Goal: Task Accomplishment & Management: Use online tool/utility

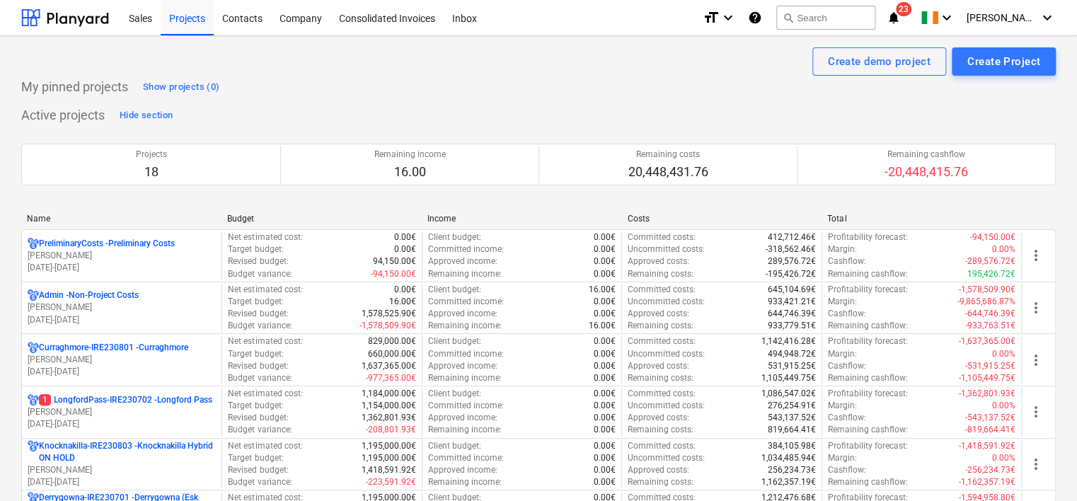
click at [79, 418] on p "[DATE] - [DATE]" at bounding box center [122, 424] width 188 height 12
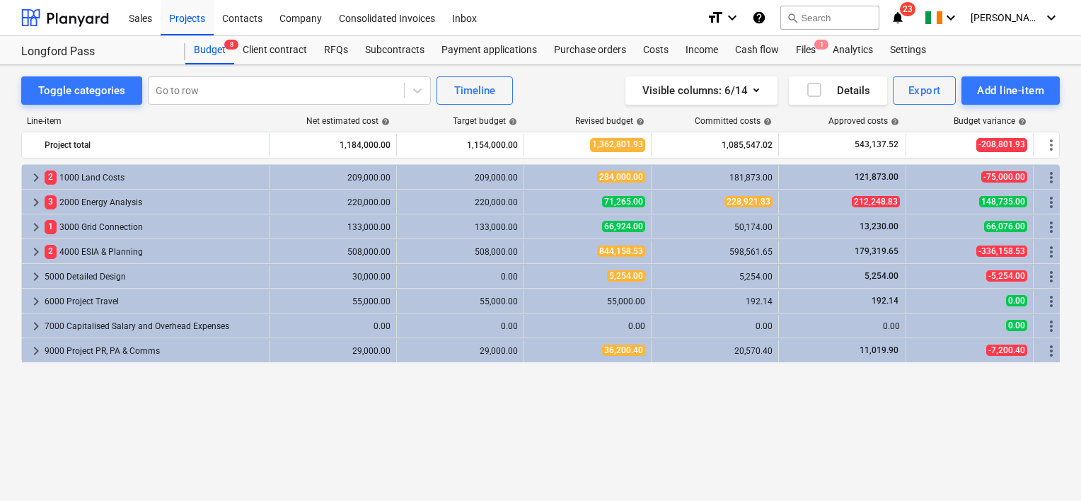
click at [800, 51] on div "Files 1" at bounding box center [806, 50] width 37 height 28
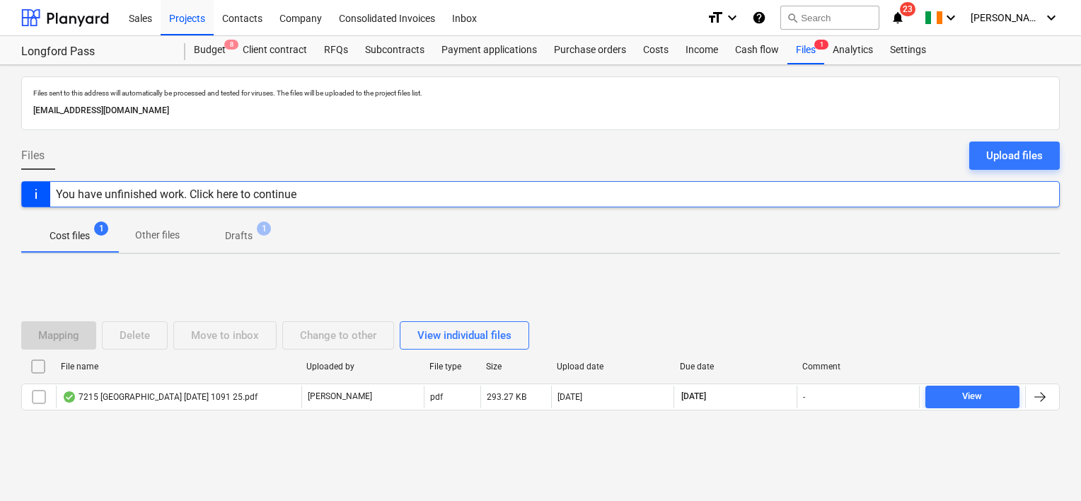
click at [192, 399] on div "7215 [GEOGRAPHIC_DATA] [DATE] 1091 25.pdf" at bounding box center [159, 396] width 195 height 11
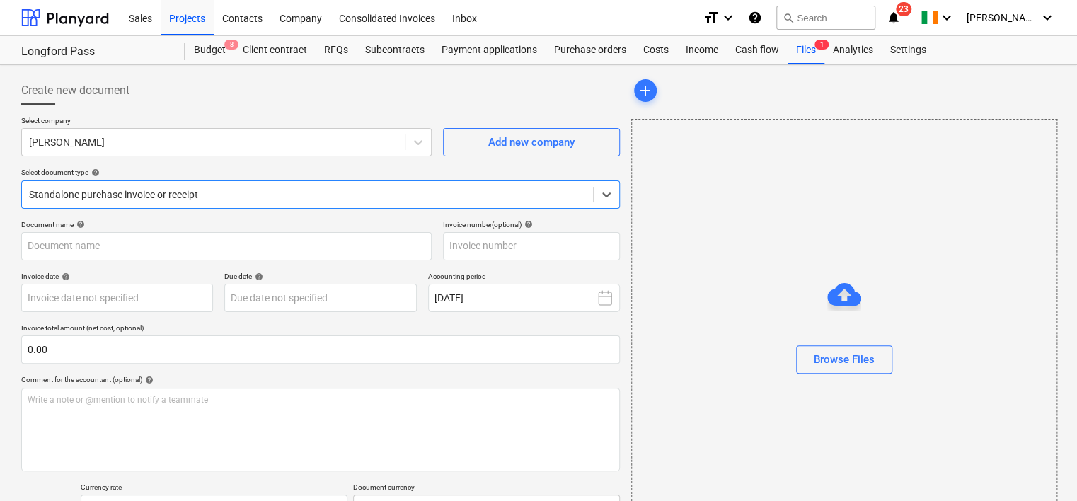
type input "LongfordPass-SO-018"
type input "[DATE]"
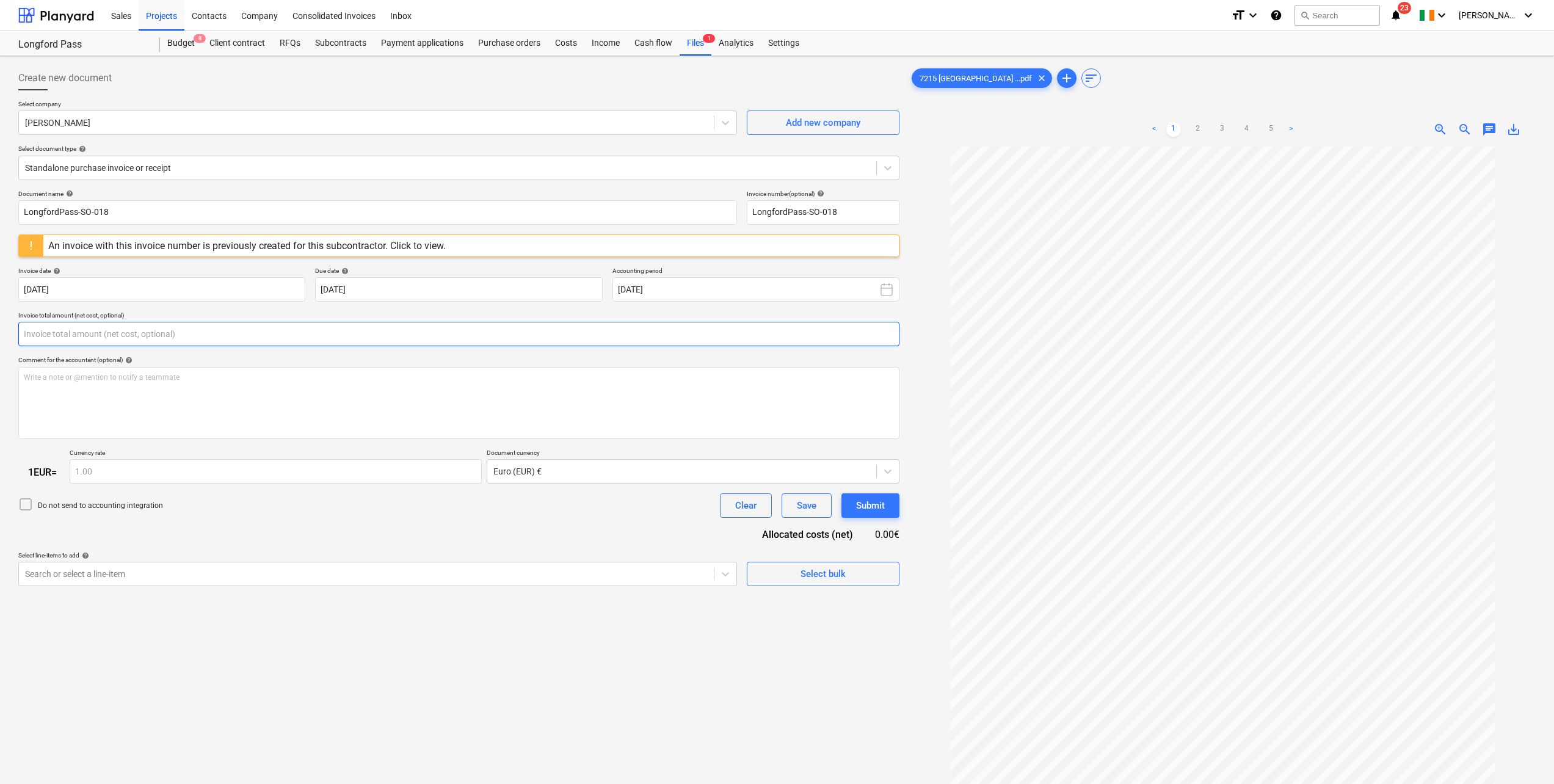
click at [129, 337] on input "text" at bounding box center [458, 334] width 881 height 24
type input "0.00"
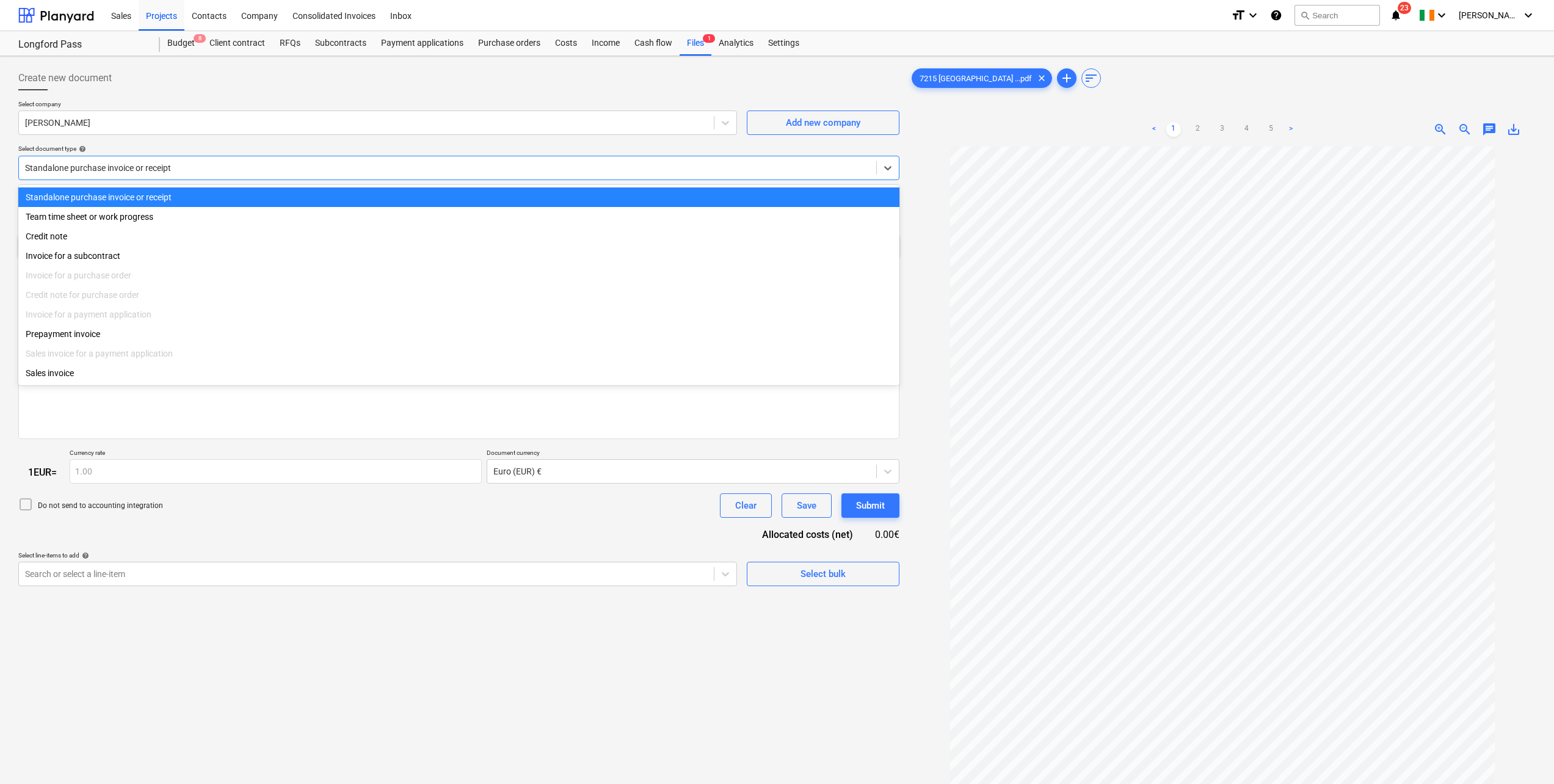
click at [98, 172] on div at bounding box center [447, 168] width 845 height 12
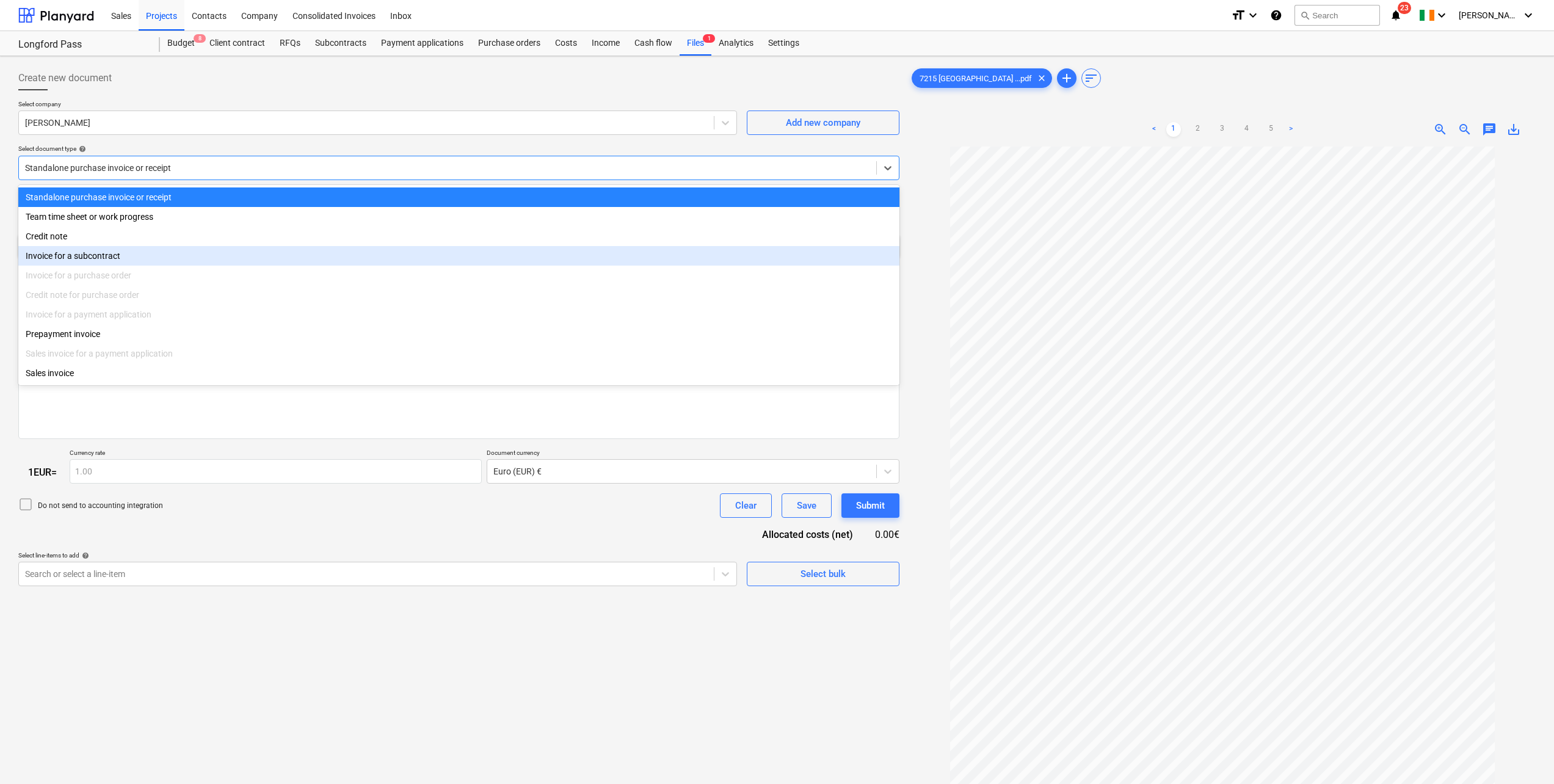
click at [92, 254] on div "Invoice for a subcontract" at bounding box center [458, 255] width 881 height 20
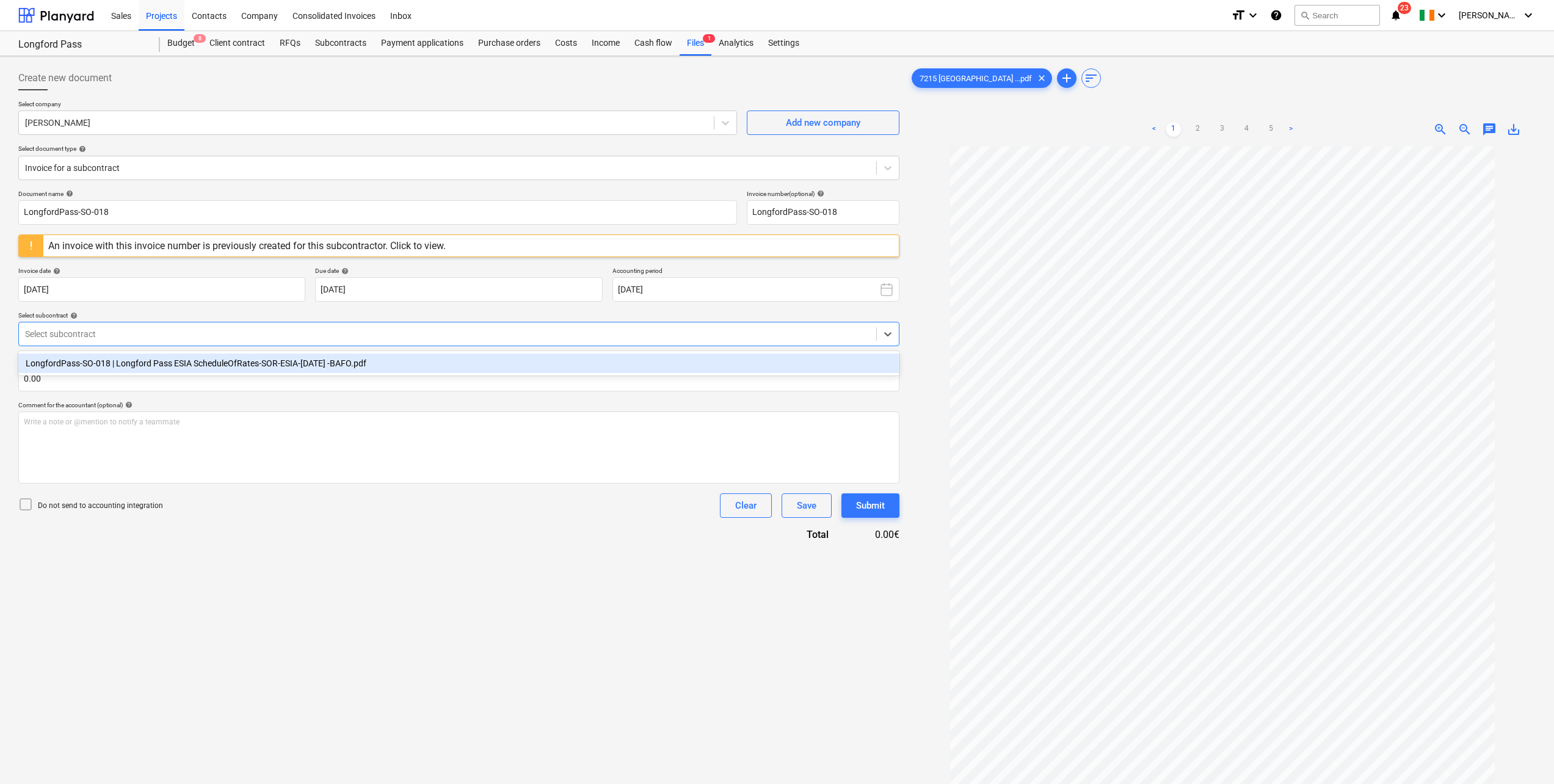
click at [83, 337] on div at bounding box center [447, 334] width 845 height 12
click at [94, 365] on div "LongfordPass-SO-018 | Longford Pass ESIA ScheduleOfRates-SOR-ESIA-[DATE] -BAFO.…" at bounding box center [458, 363] width 881 height 20
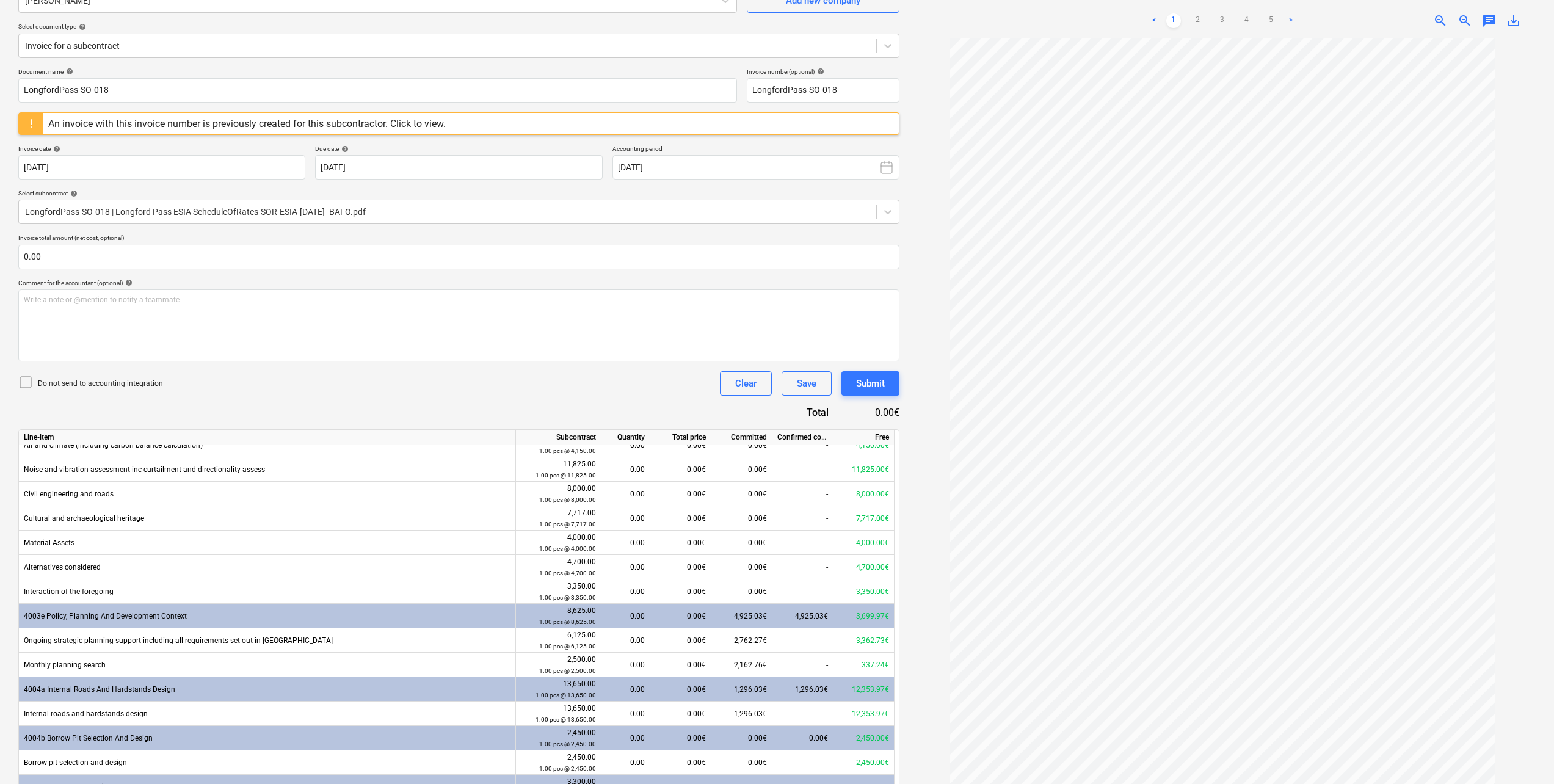
scroll to position [732, 0]
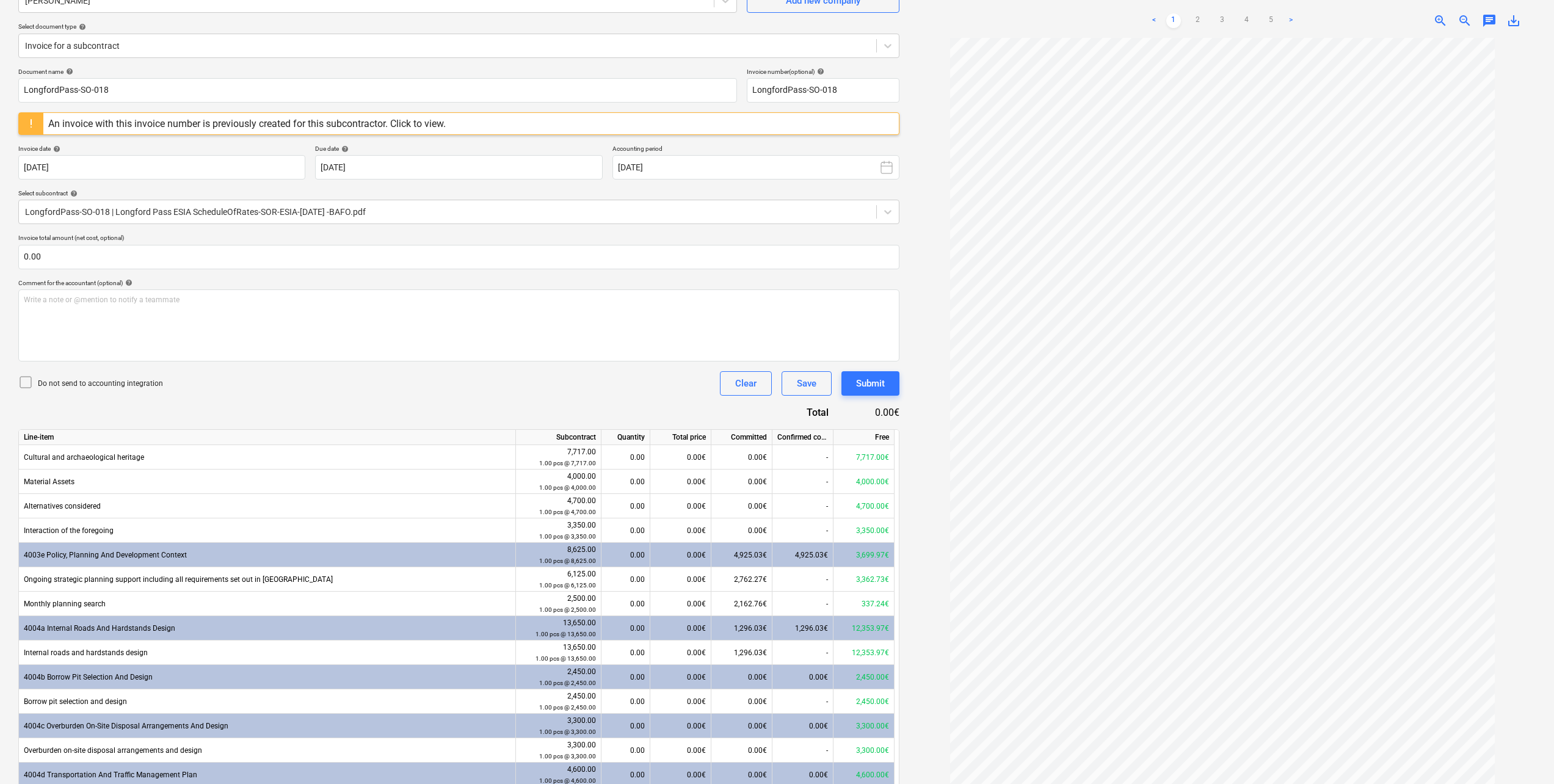
click at [696, 431] on div "0.00€" at bounding box center [681, 579] width 61 height 24
type input "210.17"
click at [462, 383] on div "Do not send to accounting integration Clear Save Submit" at bounding box center [458, 383] width 881 height 24
click at [684, 431] on div "0.00€" at bounding box center [681, 604] width 61 height 24
type input "21.08"
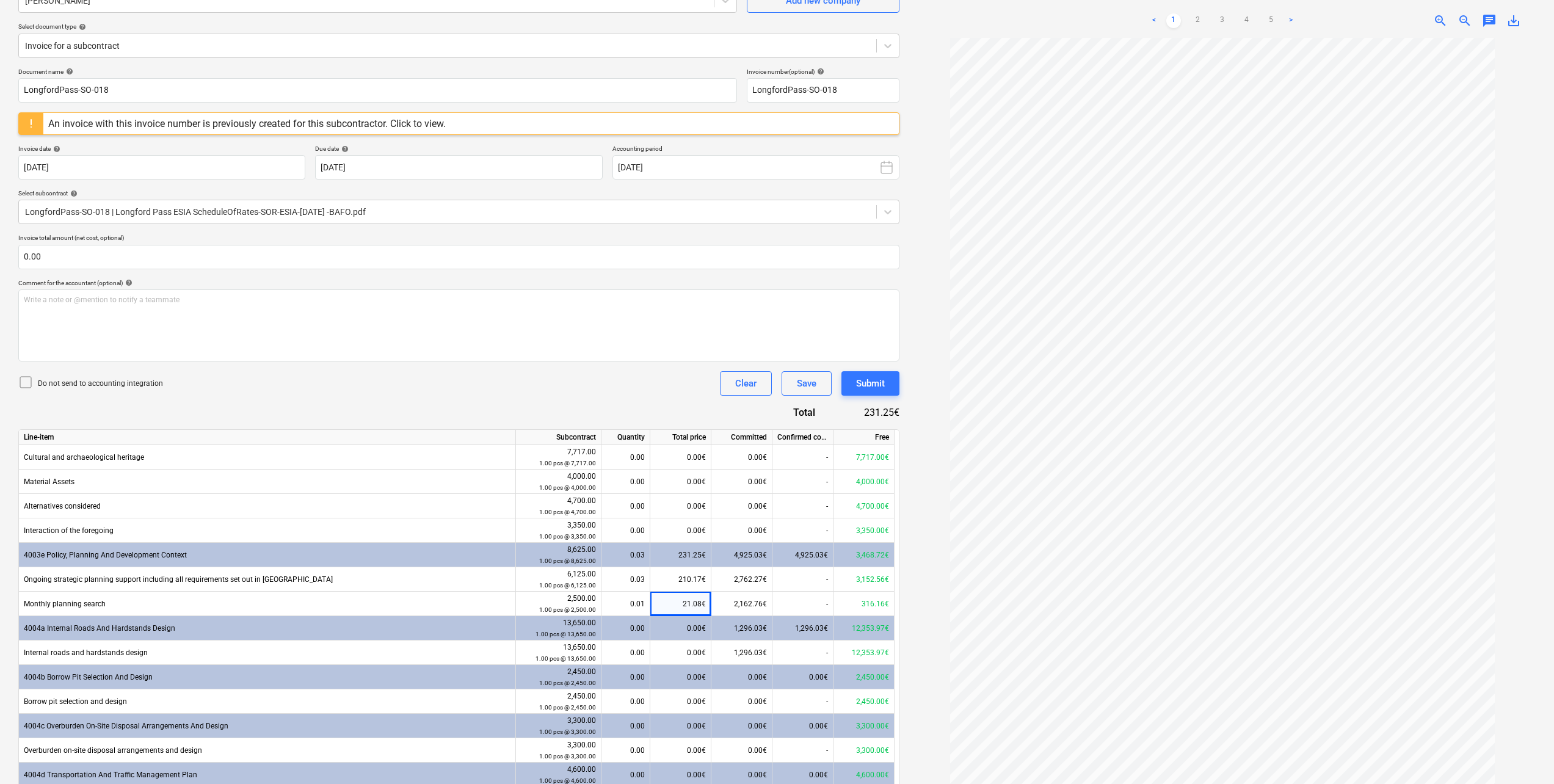
click at [494, 414] on div "Document name help LongfordPass-SO-018 Invoice number (optional) help LongfordP…" at bounding box center [458, 580] width 881 height 1023
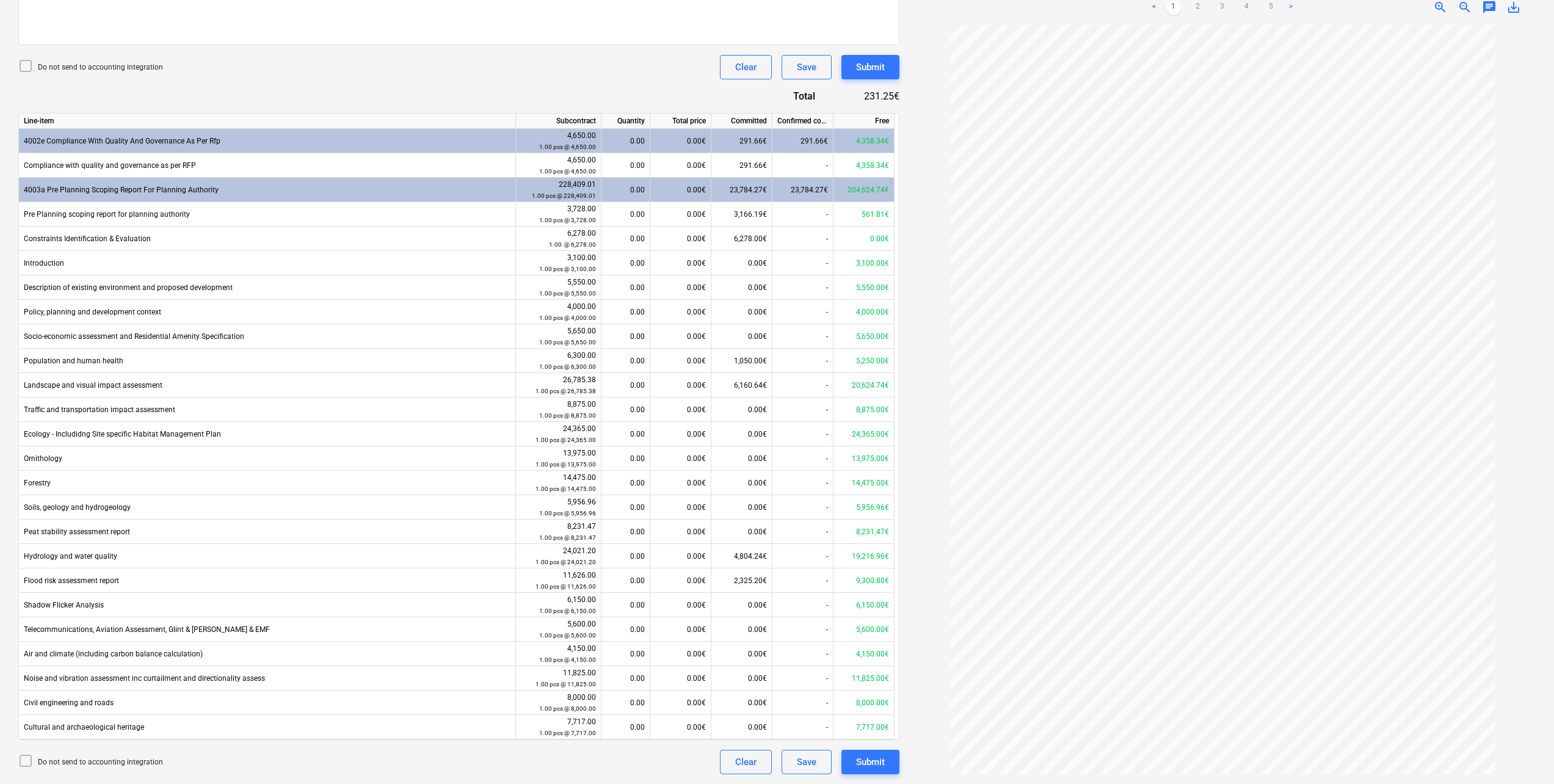
scroll to position [85, 0]
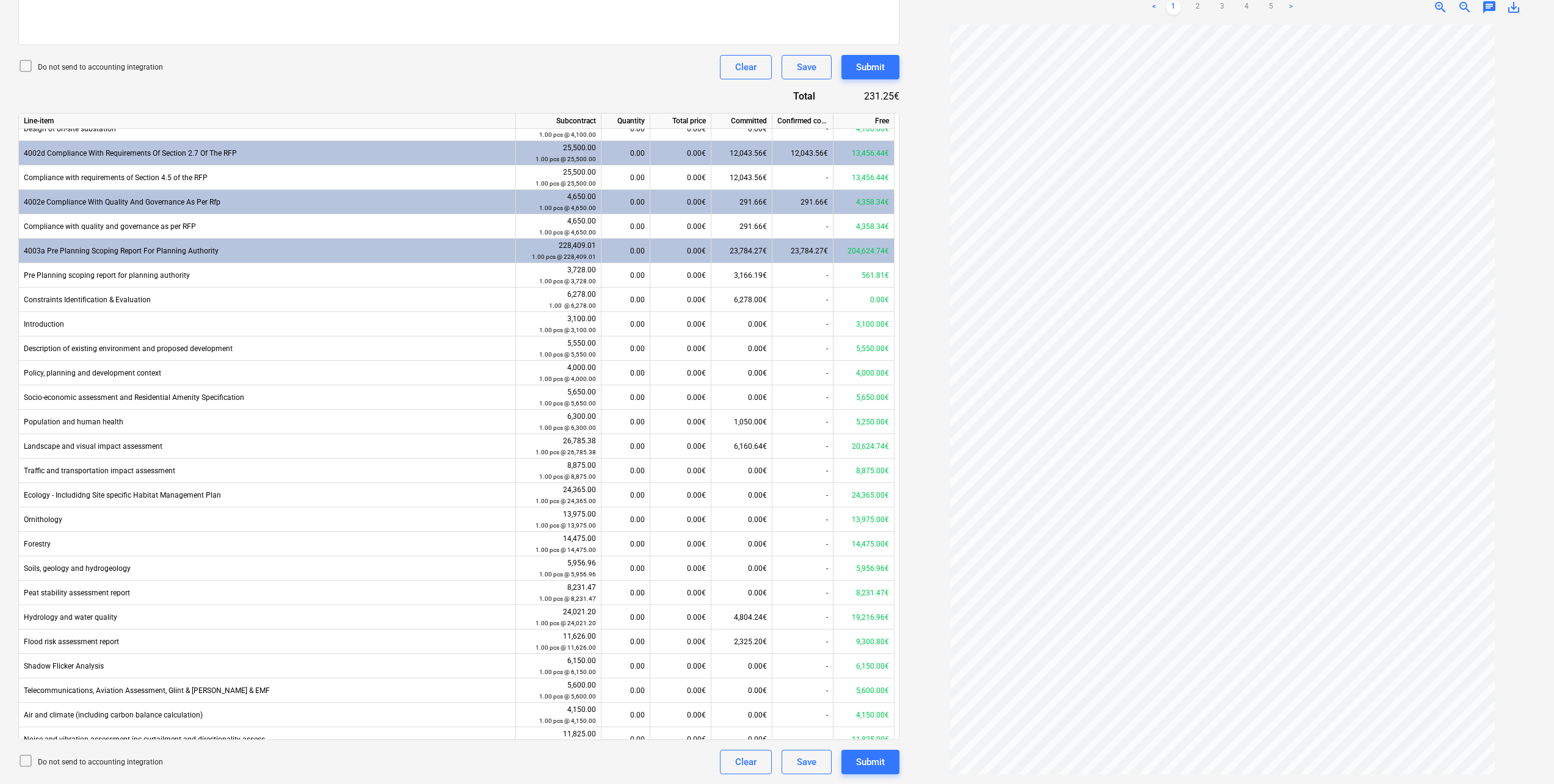
click at [695, 279] on div "0.00€" at bounding box center [681, 275] width 61 height 24
click at [613, 279] on div "0.00" at bounding box center [626, 275] width 39 height 24
click at [680, 280] on div "0.00€" at bounding box center [681, 275] width 61 height 24
type input "28.23"
click at [685, 301] on div "0.00€" at bounding box center [681, 299] width 61 height 24
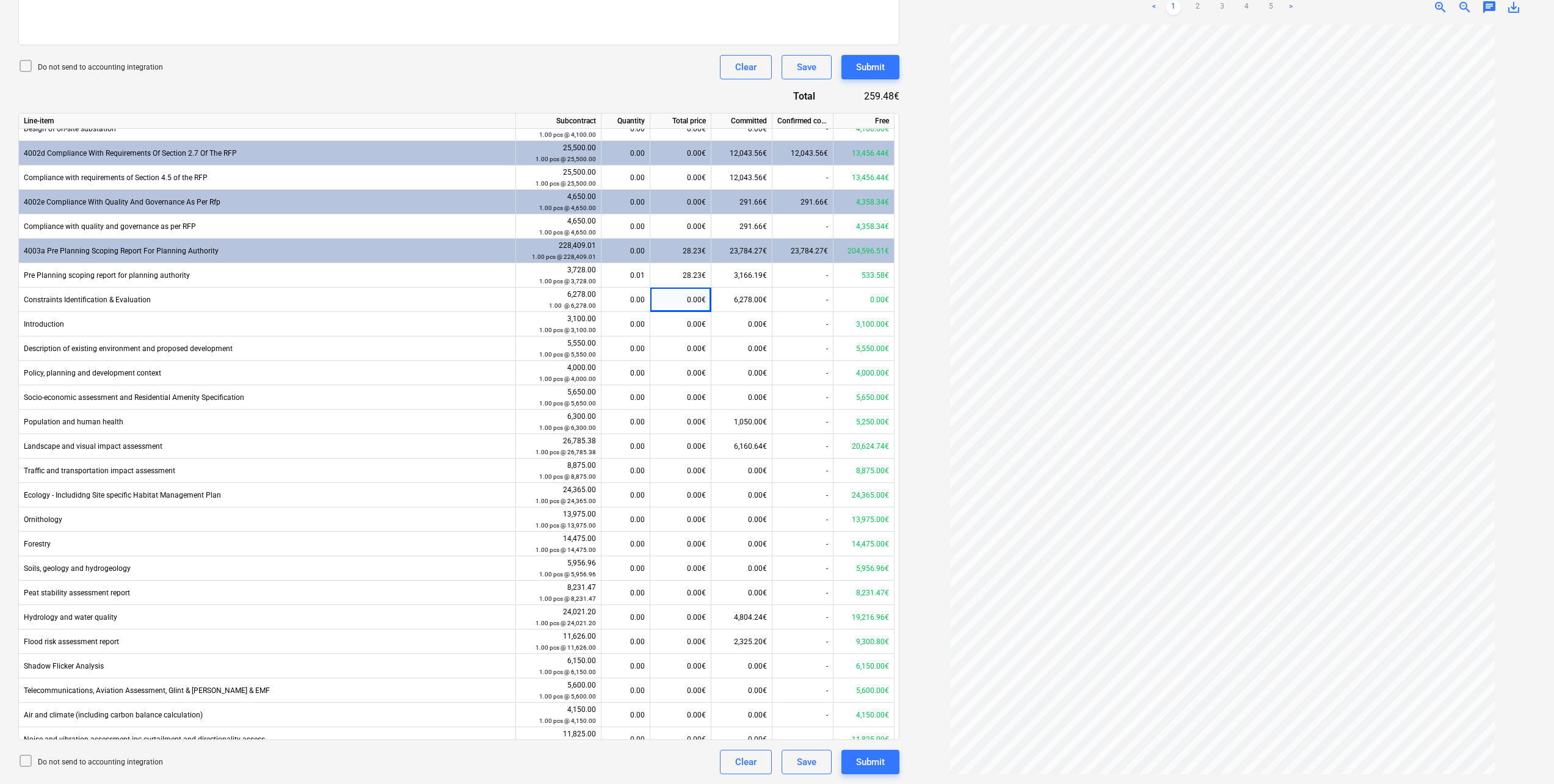
click at [692, 323] on div "0.00€" at bounding box center [681, 324] width 61 height 24
type input "193.75"
click at [682, 348] on div "0.00€" at bounding box center [681, 348] width 61 height 24
click at [677, 346] on input at bounding box center [681, 348] width 60 height 24
type input "346.88"
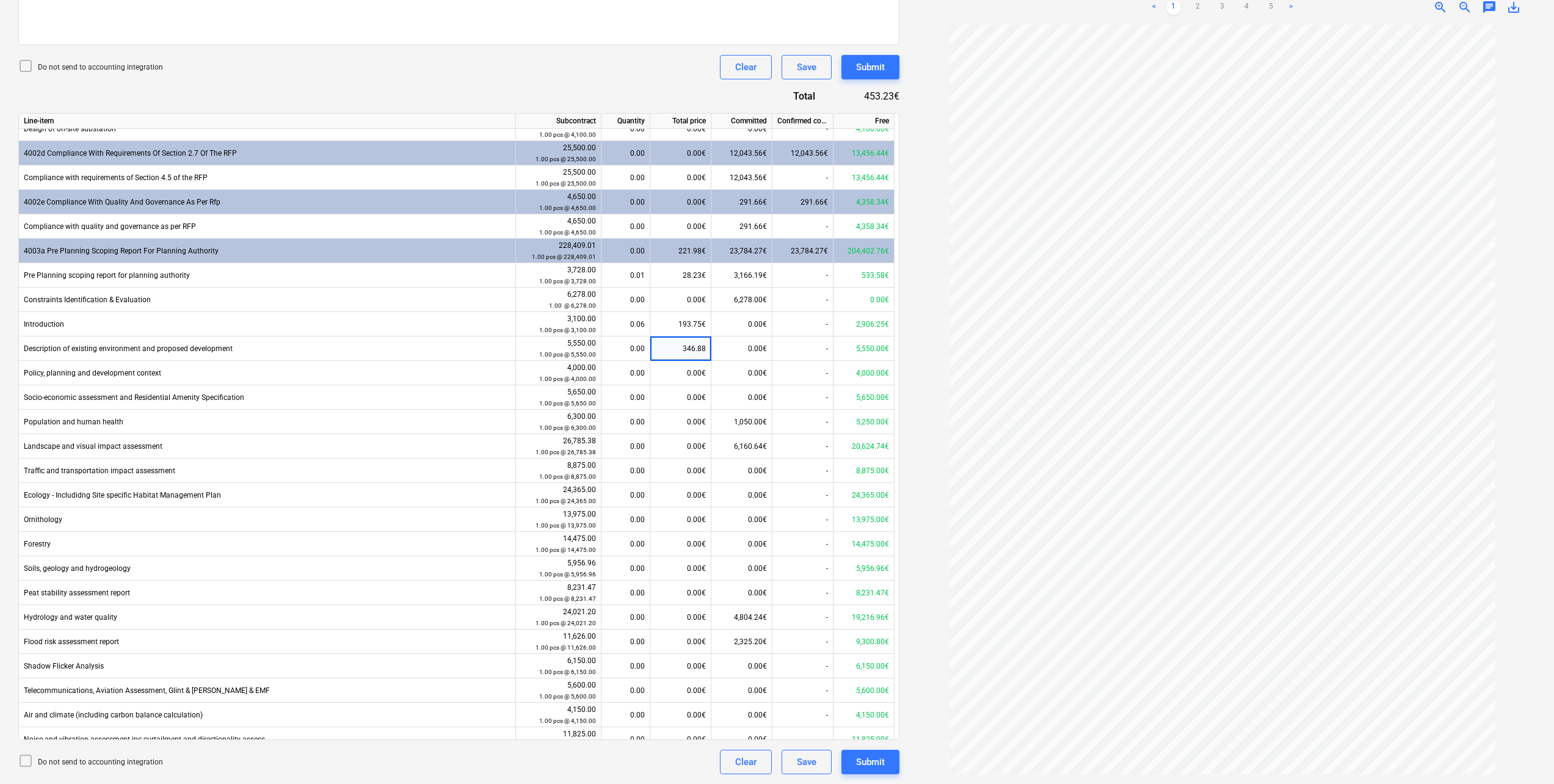
click at [689, 367] on div "0.00€" at bounding box center [681, 373] width 61 height 24
type input "250"
click at [688, 421] on div "0.00€" at bounding box center [681, 422] width 61 height 24
type input "328.12"
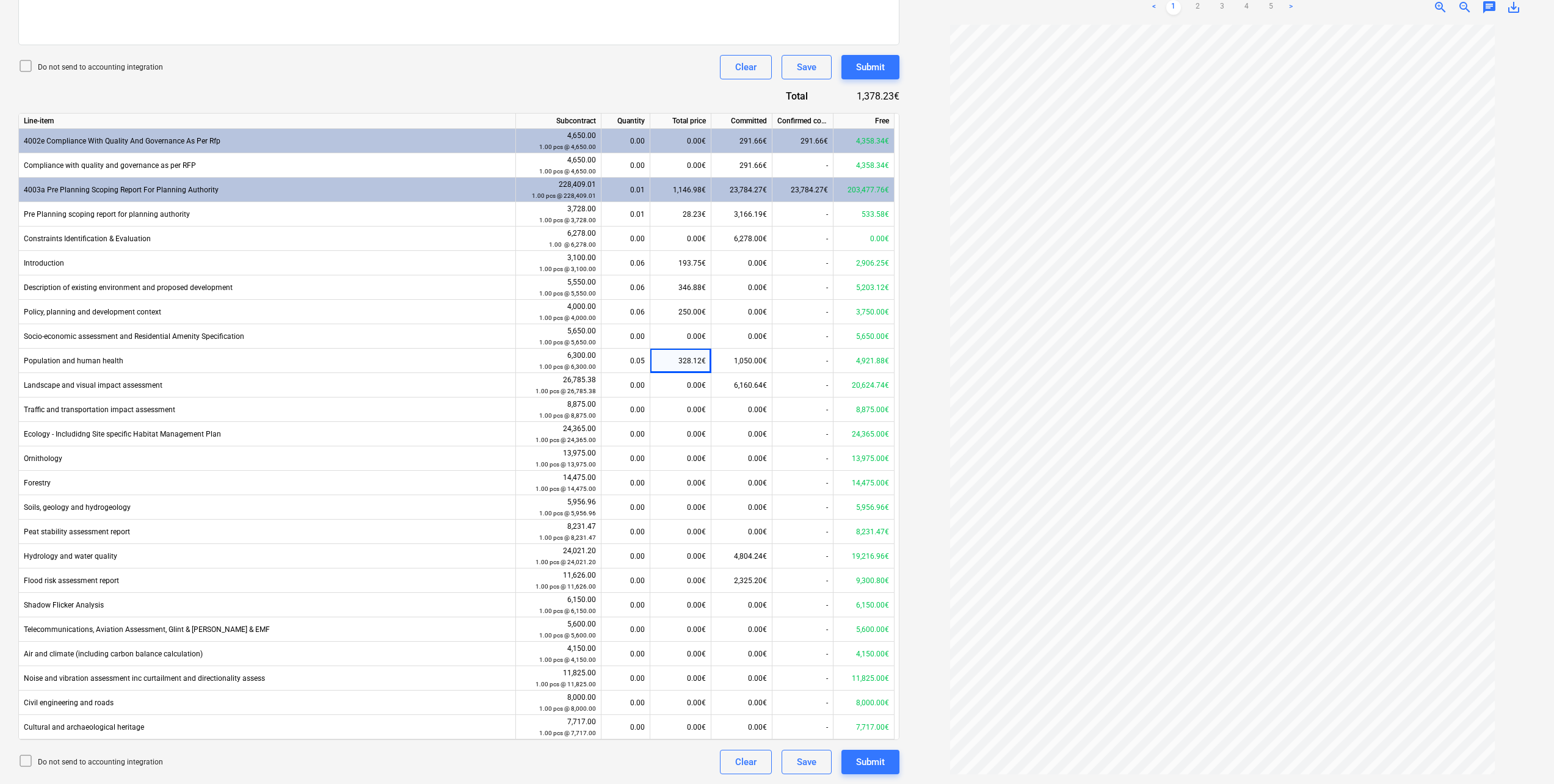
scroll to position [208, 0]
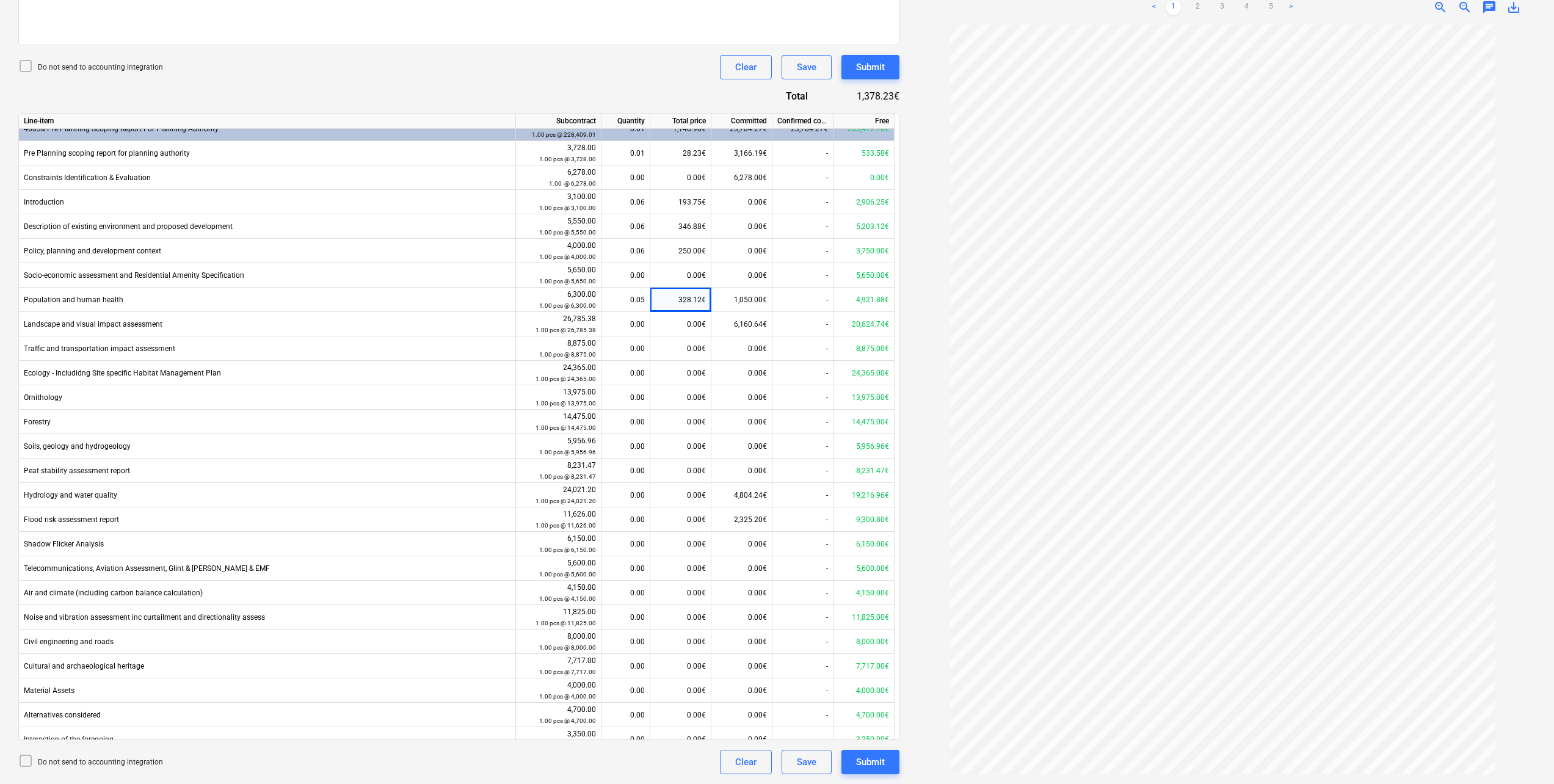
click at [686, 431] on div "0.00€" at bounding box center [681, 593] width 61 height 24
type input "259.38"
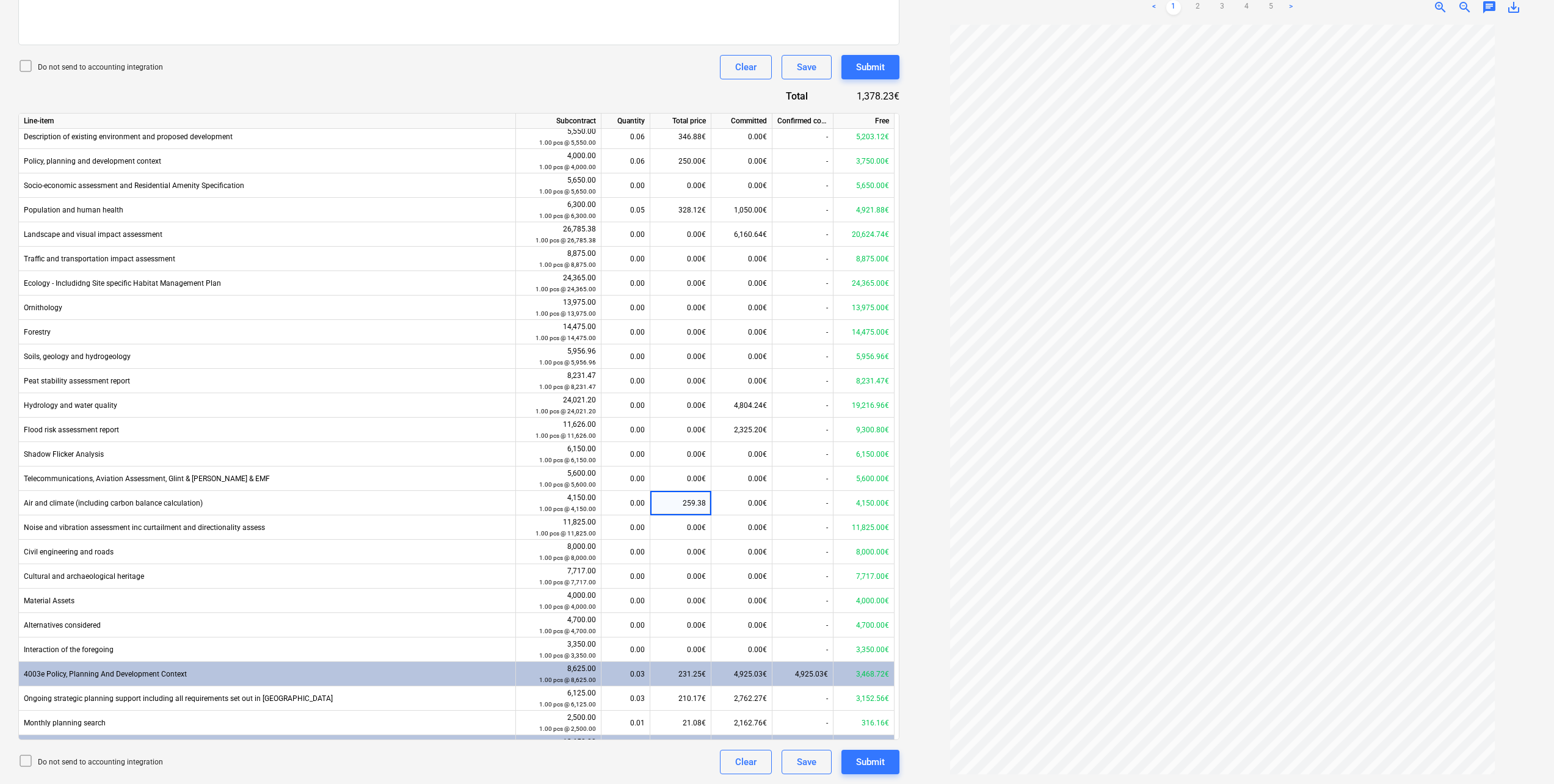
scroll to position [329, 0]
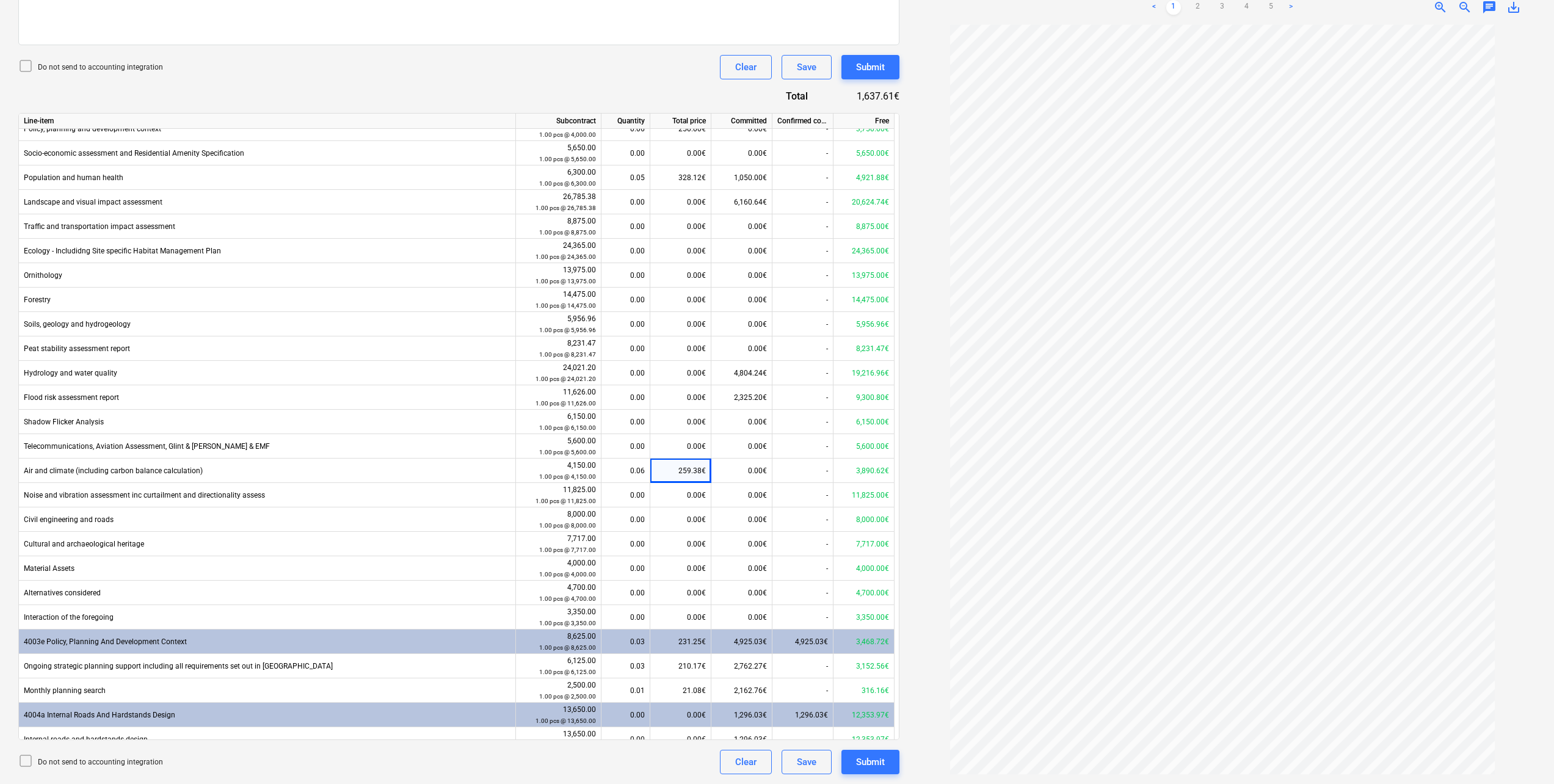
click at [689, 431] on div "0.00€" at bounding box center [681, 568] width 61 height 24
type input "250"
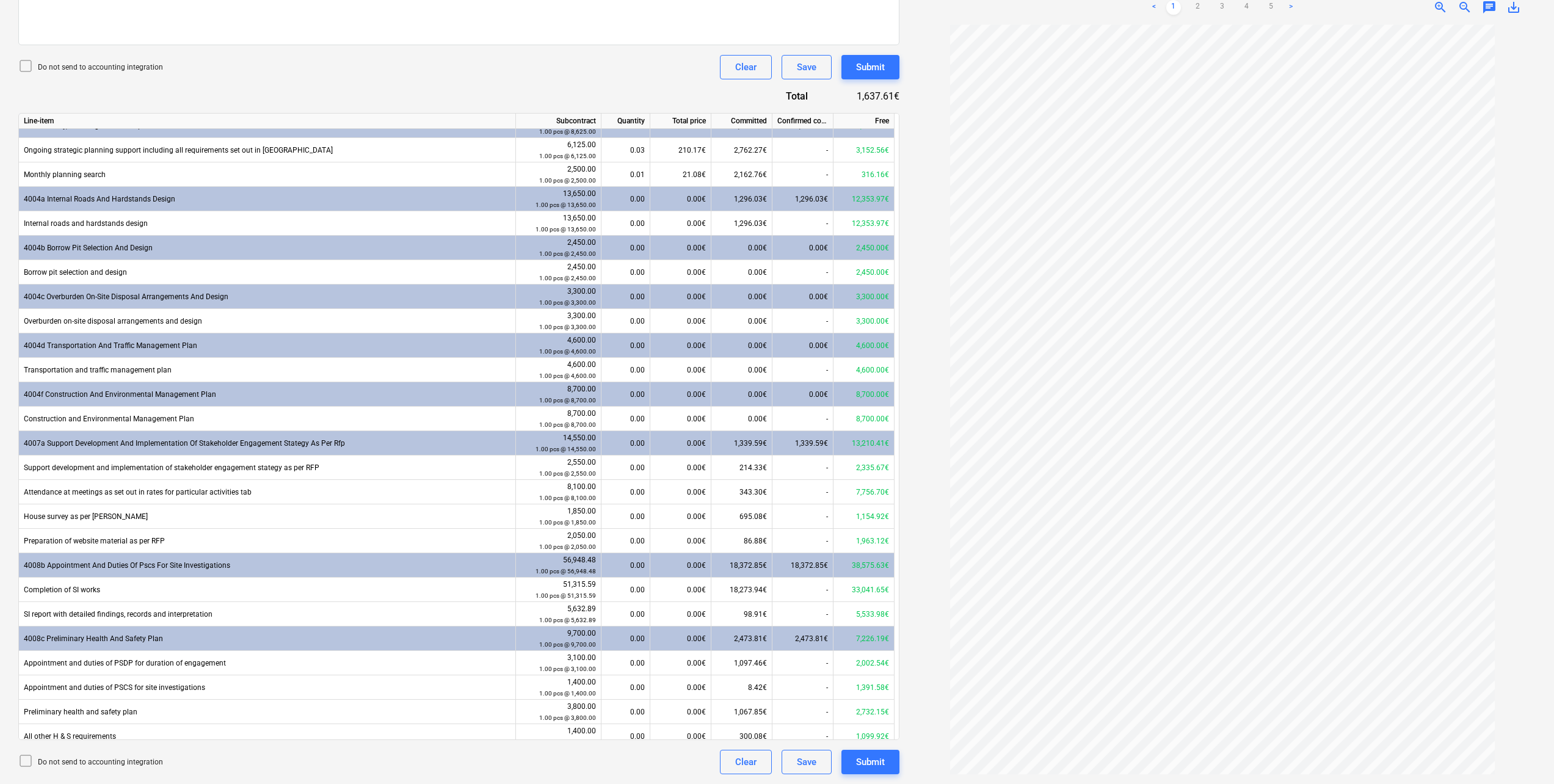
scroll to position [818, 0]
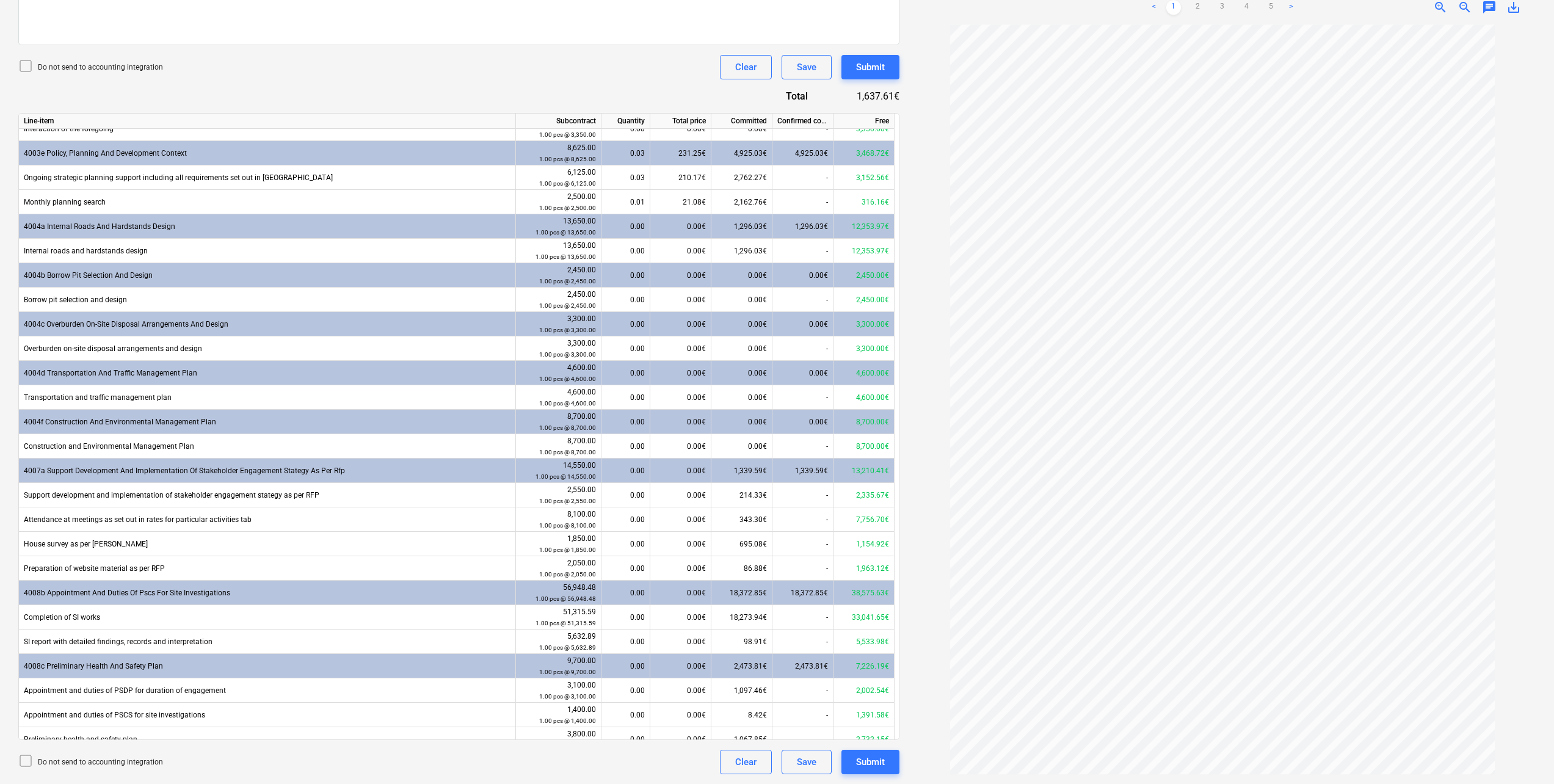
click at [696, 251] on div "0.00€" at bounding box center [681, 251] width 61 height 24
click at [682, 255] on input at bounding box center [681, 251] width 60 height 24
type input "701.03"
click at [615, 72] on div "Do not send to accounting integration Clear Save Submit" at bounding box center [458, 67] width 881 height 24
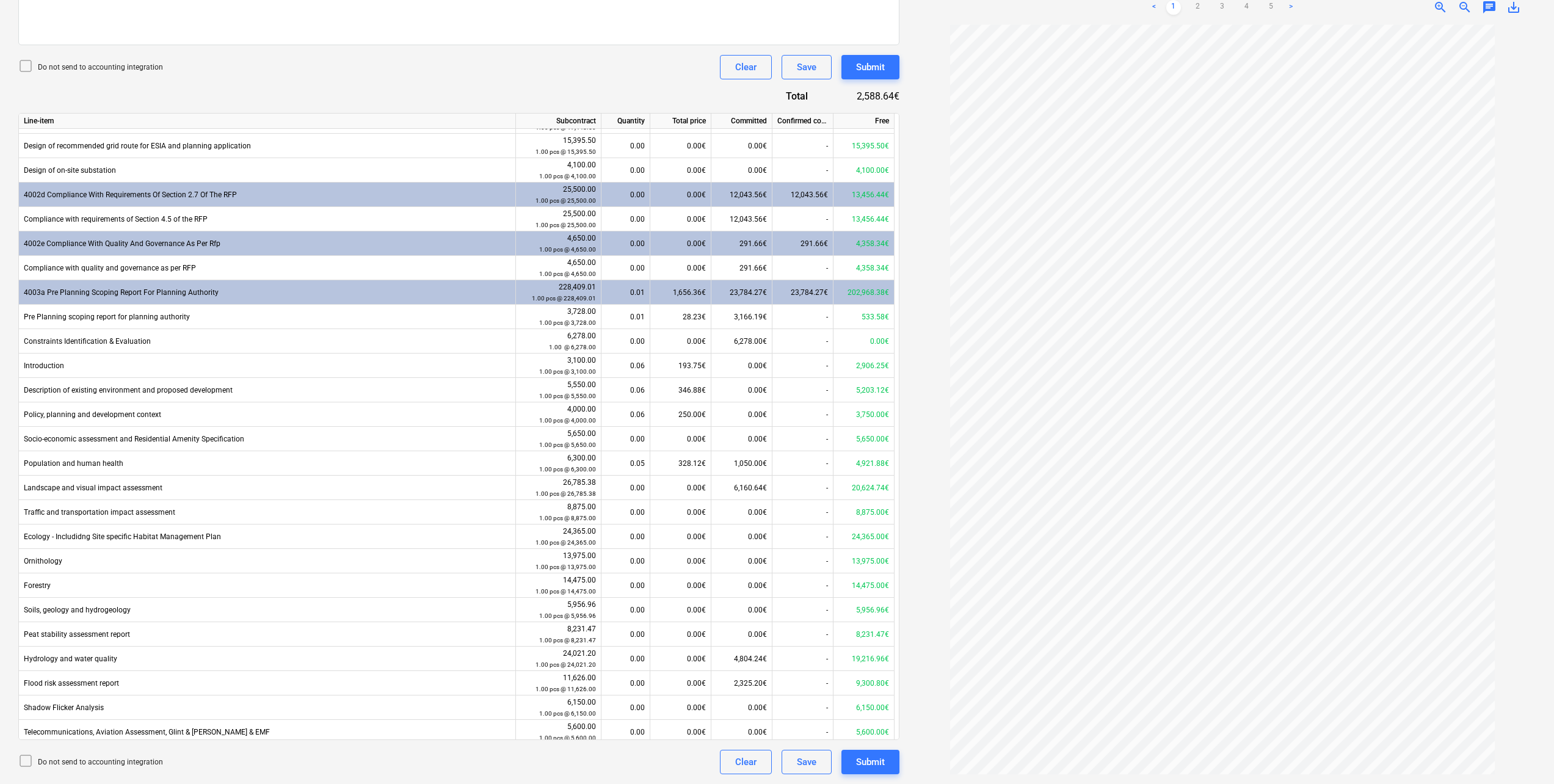
scroll to position [24, 0]
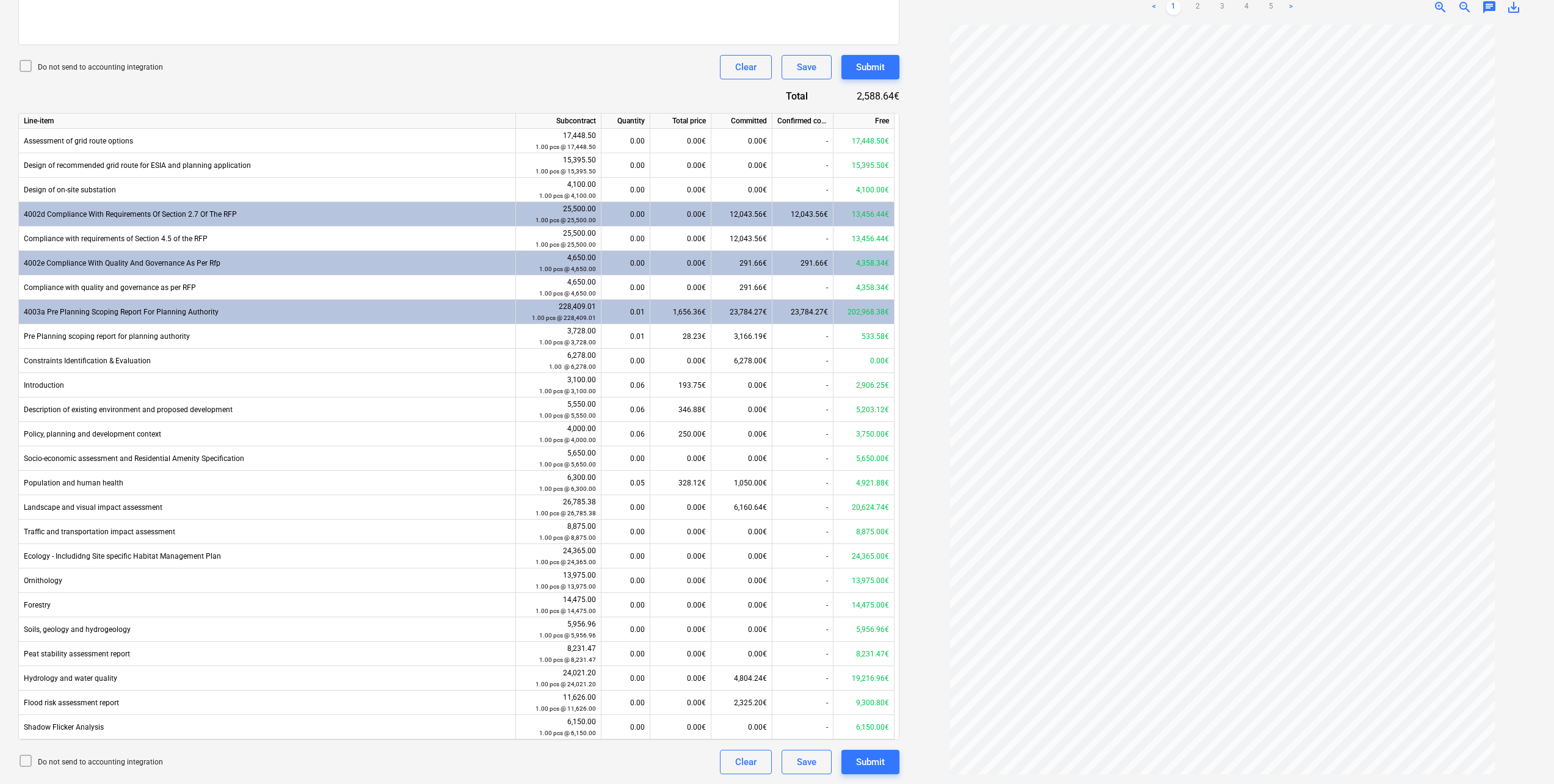
click at [695, 238] on div "0.00€" at bounding box center [681, 239] width 61 height 24
type input "4"
type input "841.03"
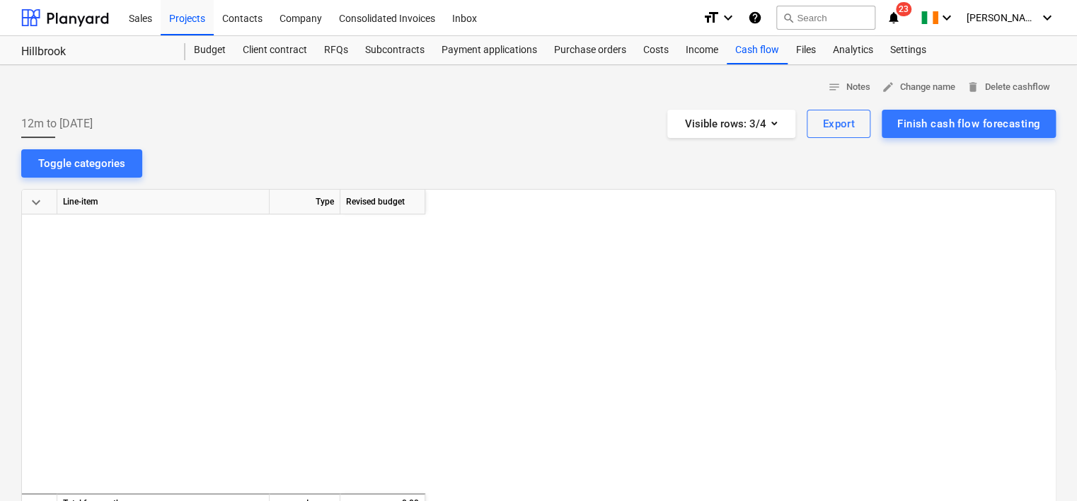
scroll to position [1701, 1517]
